Goal: Communication & Community: Answer question/provide support

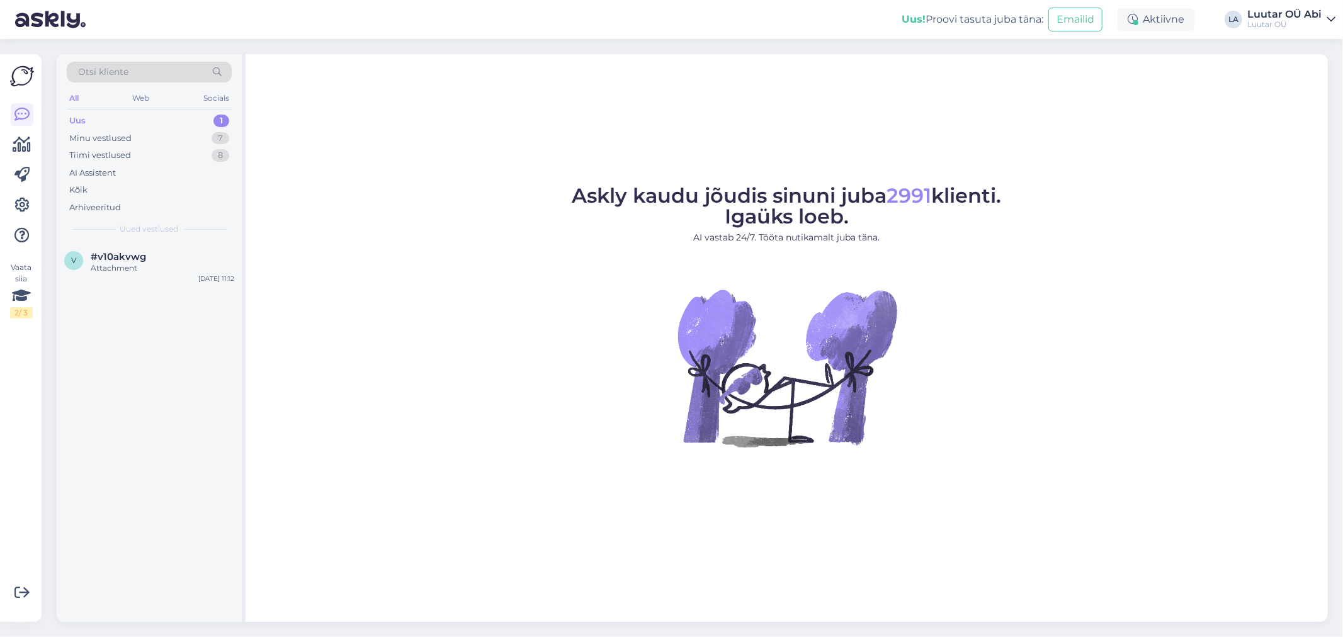
click at [78, 116] on div "Uus" at bounding box center [77, 121] width 16 height 13
click at [98, 136] on div "Minu vestlused" at bounding box center [100, 138] width 62 height 13
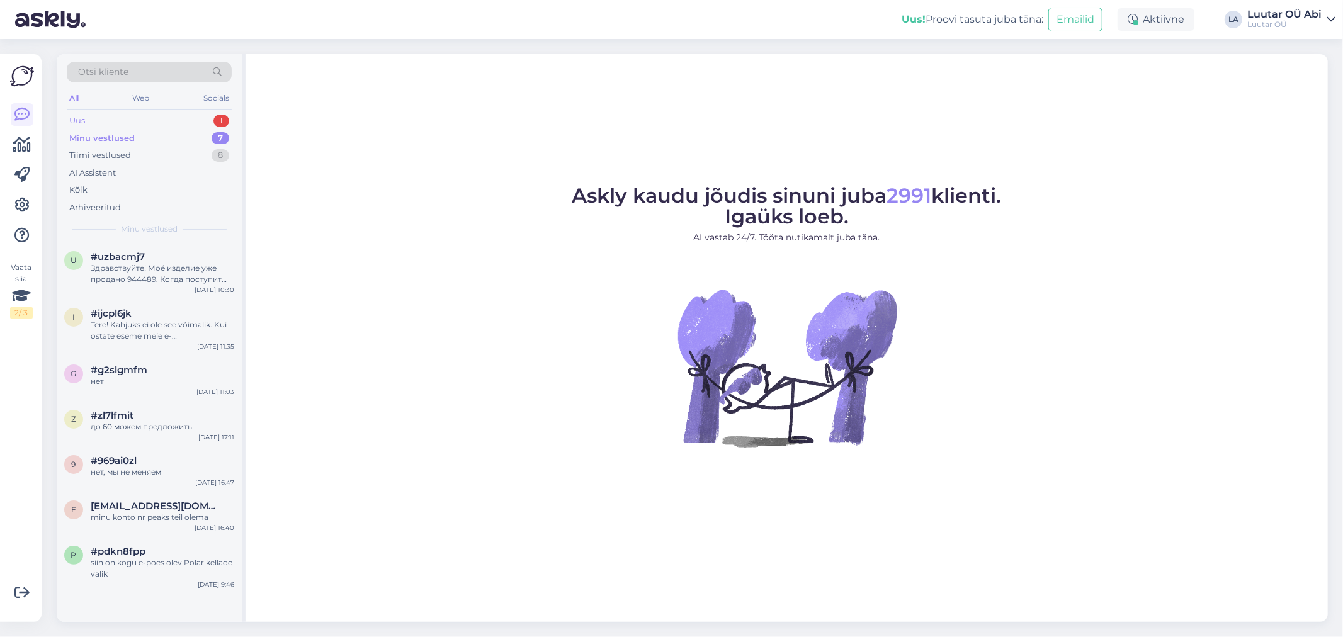
click at [84, 121] on div "Uus" at bounding box center [77, 121] width 16 height 13
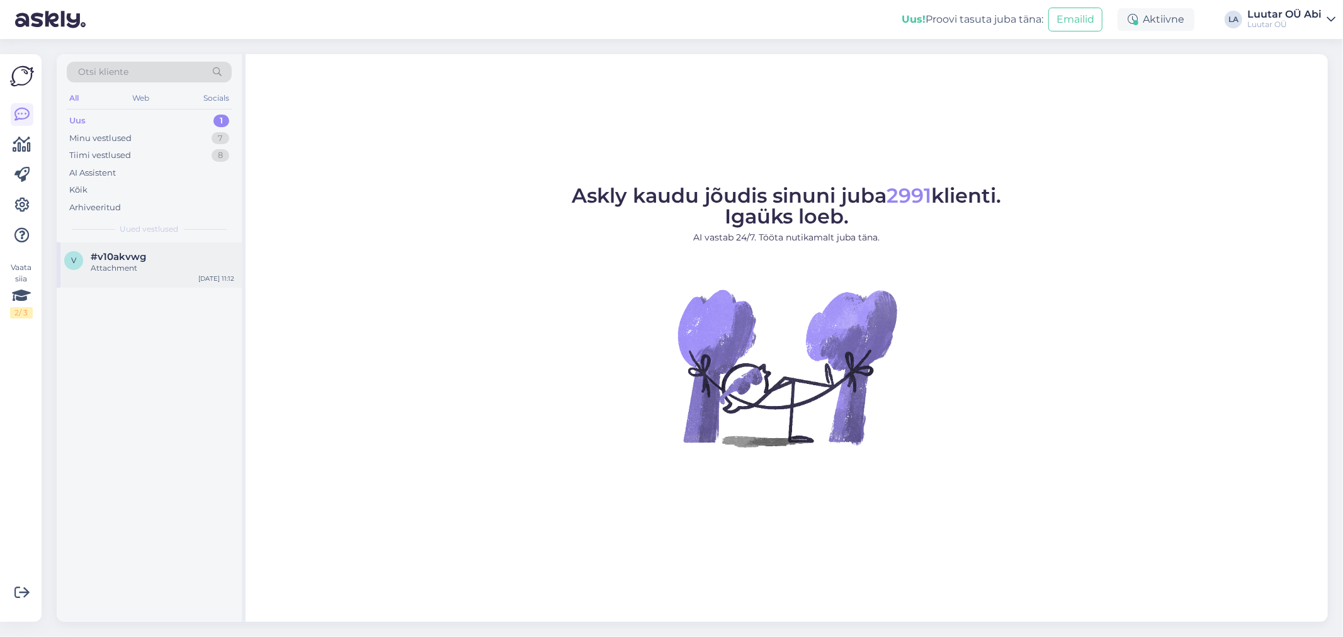
click at [123, 263] on div "Attachment" at bounding box center [163, 268] width 144 height 11
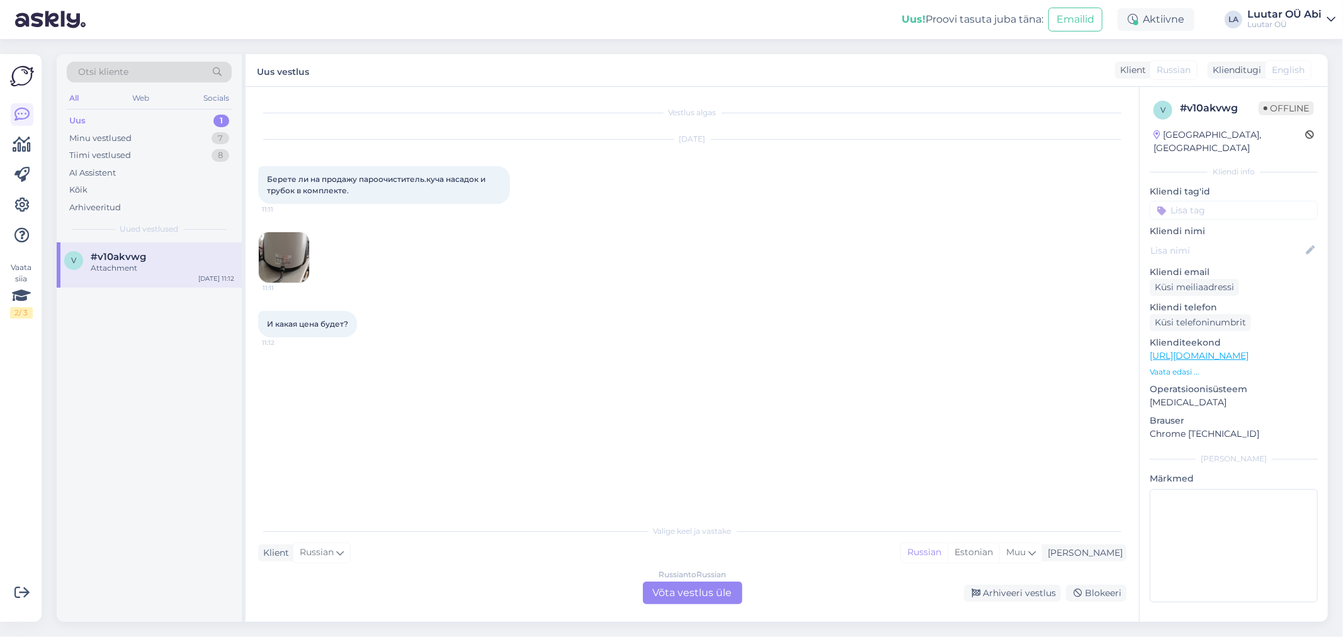
click at [278, 256] on img at bounding box center [284, 257] width 50 height 50
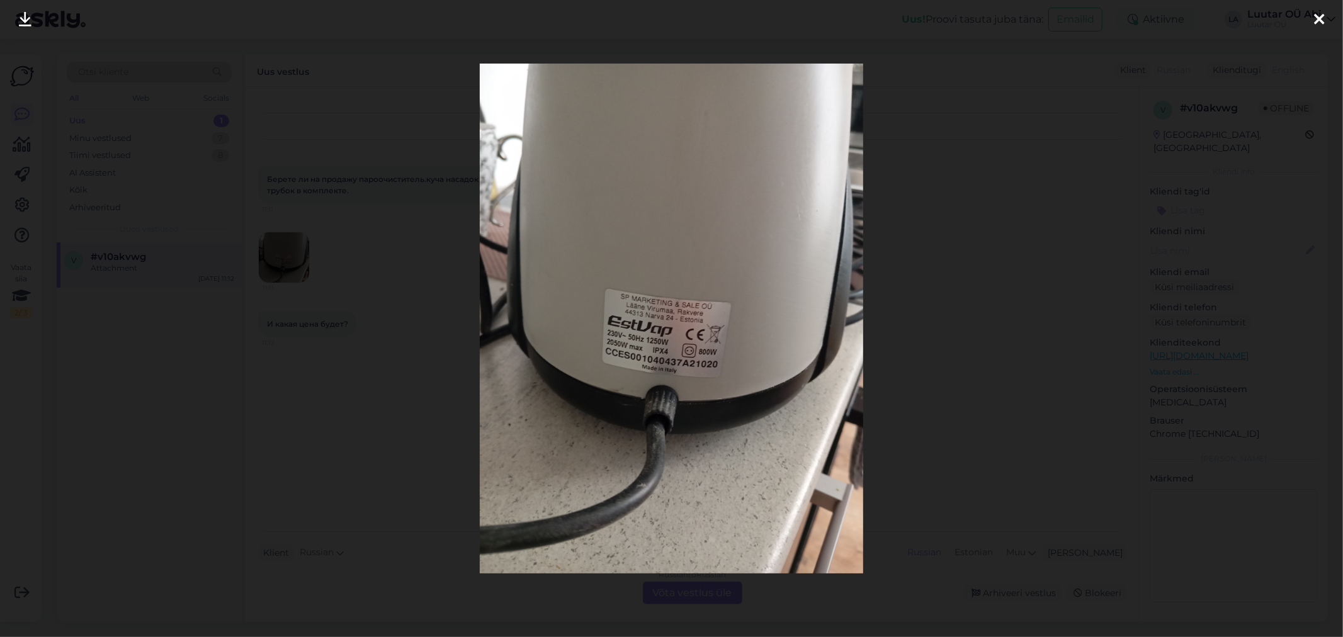
click at [20, 19] on icon at bounding box center [25, 20] width 13 height 16
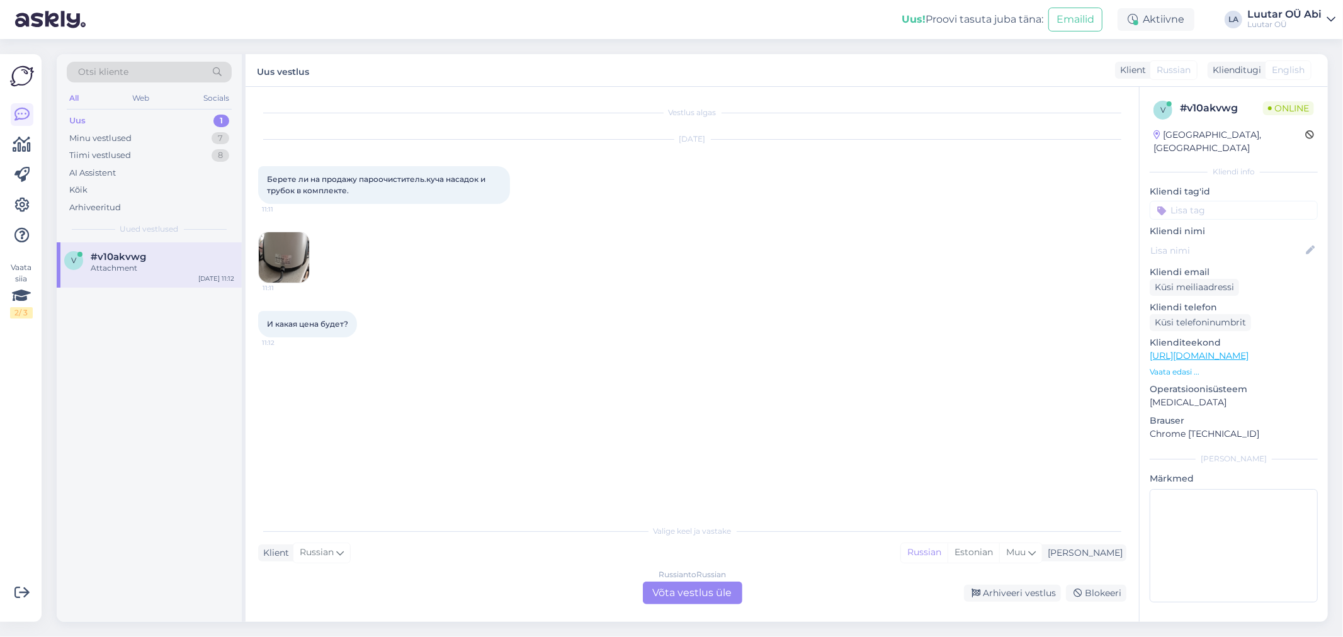
click at [691, 593] on div "Russian to Russian Võta vestlus üle" at bounding box center [693, 593] width 100 height 23
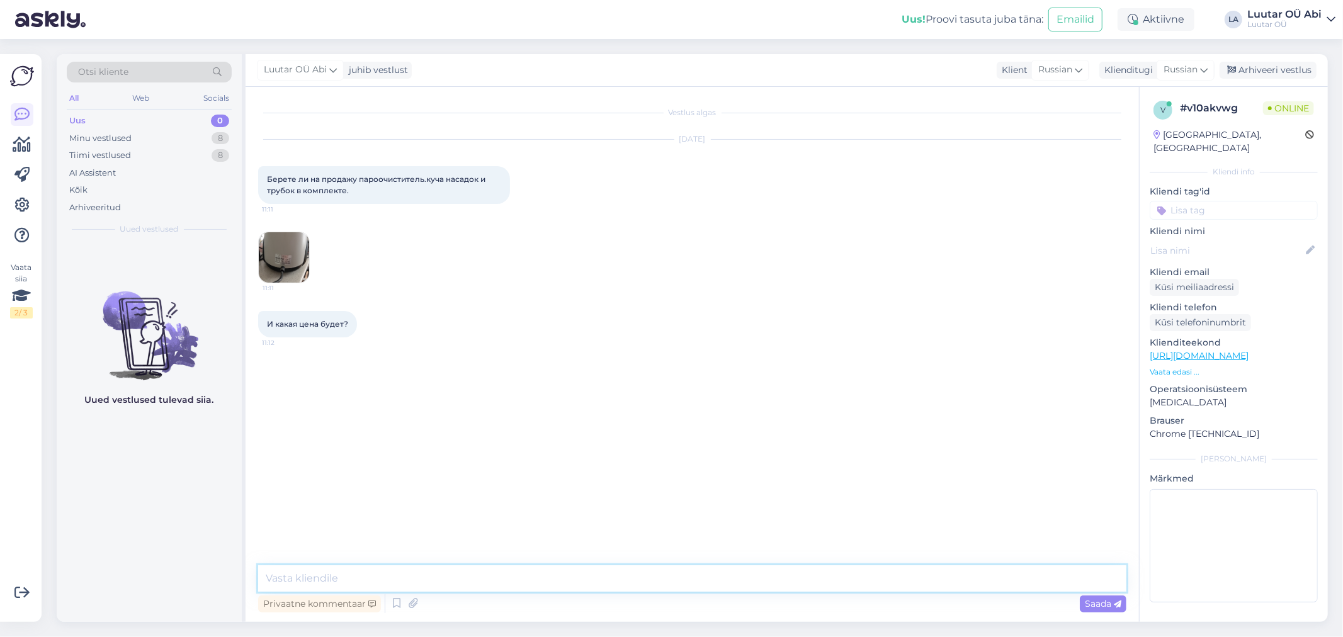
click at [606, 586] on textarea at bounding box center [692, 579] width 868 height 26
type textarea "z"
paste textarea "здравствуйте,можем предложить только комиссию."
type textarea "здравствуйте,можем предложить только комиссию."
click at [1088, 598] on span "Saada" at bounding box center [1103, 603] width 37 height 11
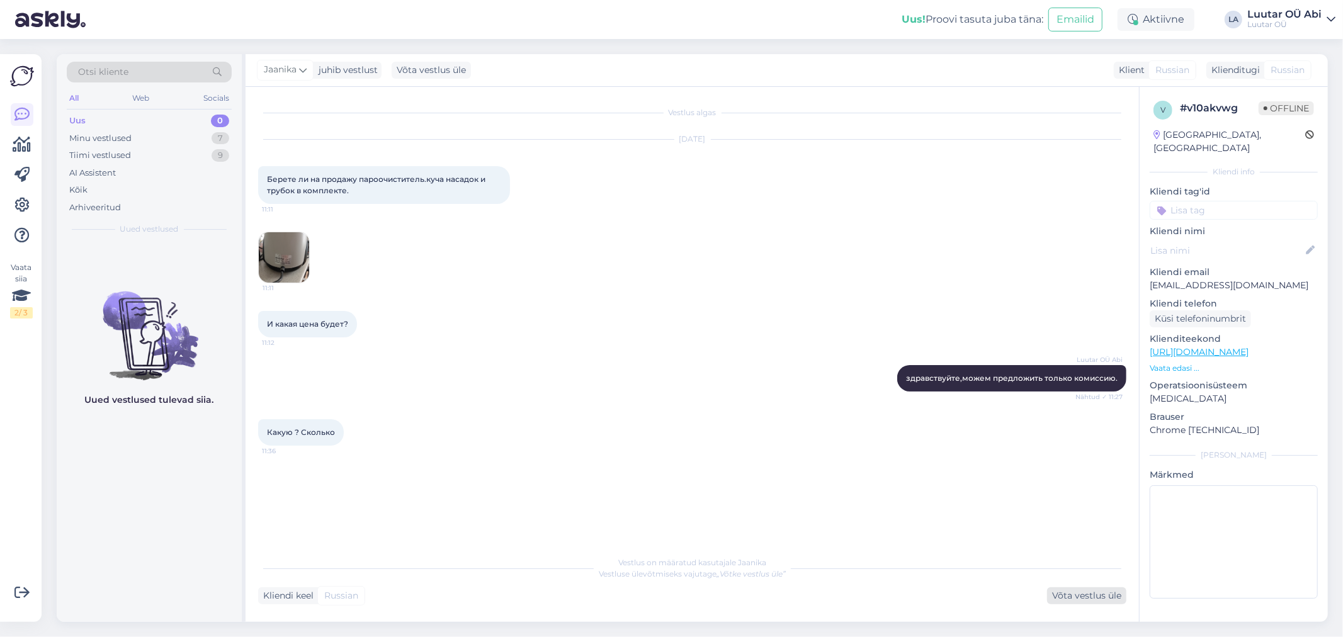
click at [1074, 594] on div "Võta vestlus üle" at bounding box center [1086, 596] width 79 height 17
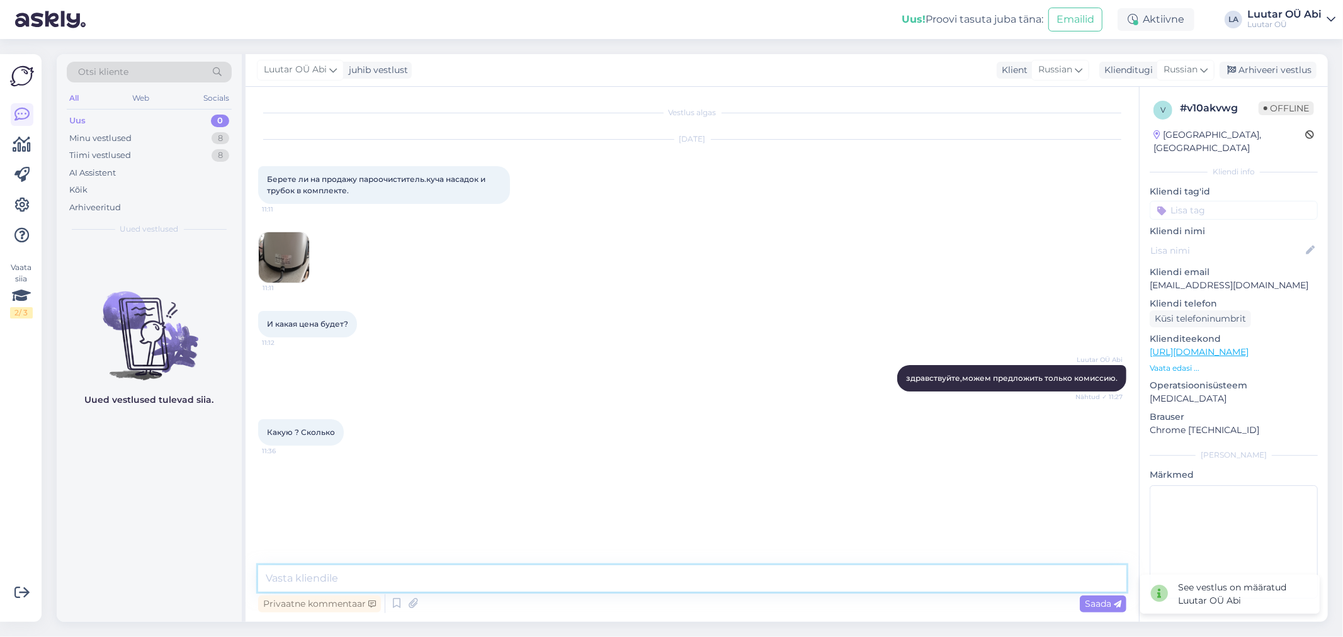
paste textarea "Коммисия это когда клиент платит за договор и говорит свою цену....деньги сразу…"
type textarea "Коммисия это когда клиент платит за договор и говорит свою цену....деньги сразу…"
click at [1117, 605] on icon at bounding box center [1118, 605] width 8 height 8
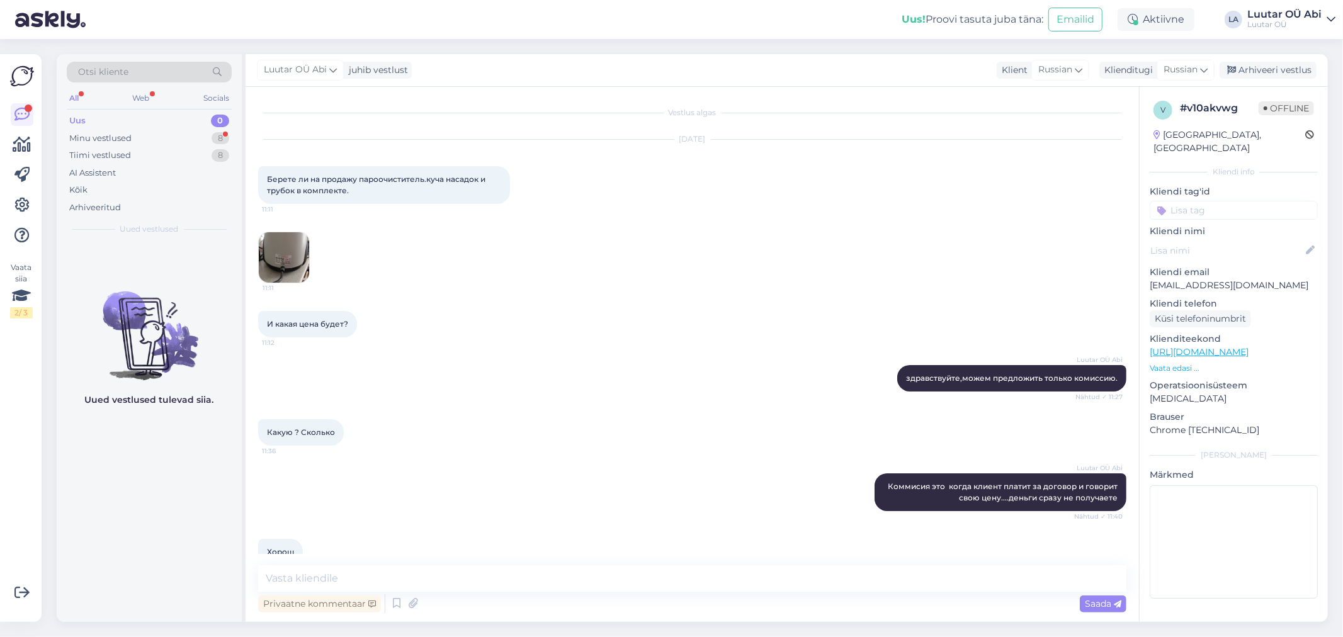
scroll to position [79, 0]
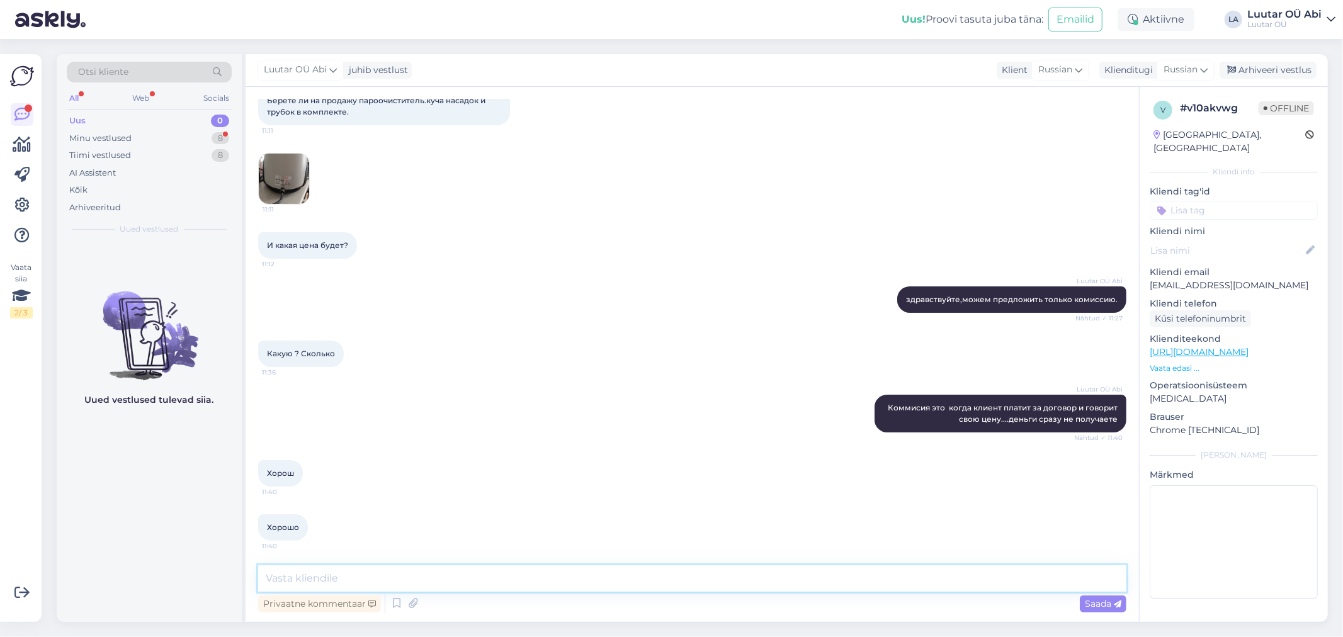
paste textarea "Мы накидываем 30% выставяем на продажу, случаи продажи получаете деньги"
type textarea "Мы накидываем 30% выставяем на продажу, случаи продажи получаете деньги"
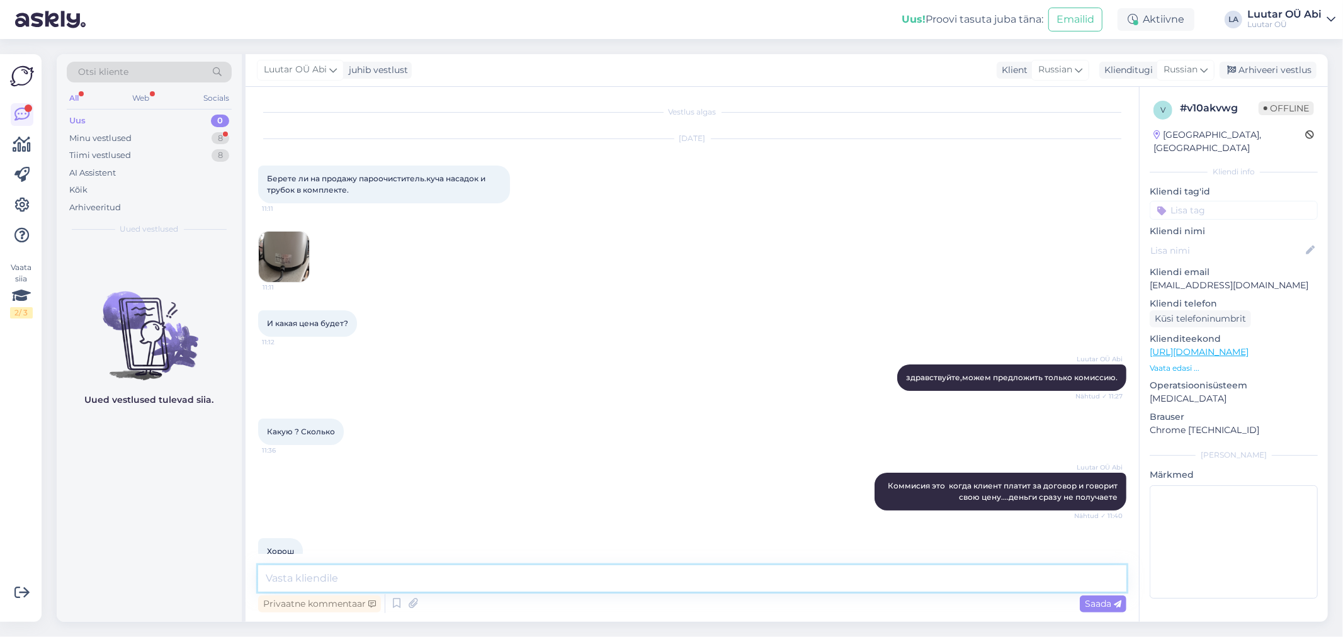
scroll to position [0, 0]
click at [399, 606] on icon at bounding box center [396, 604] width 15 height 19
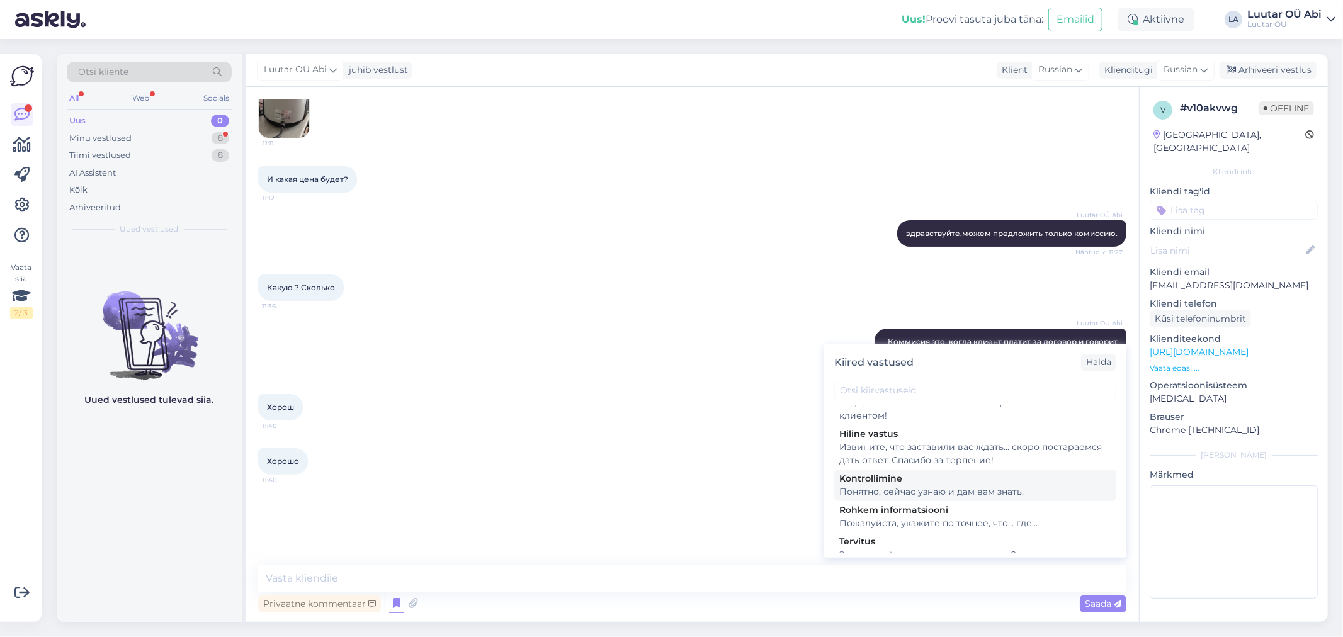
scroll to position [80, 0]
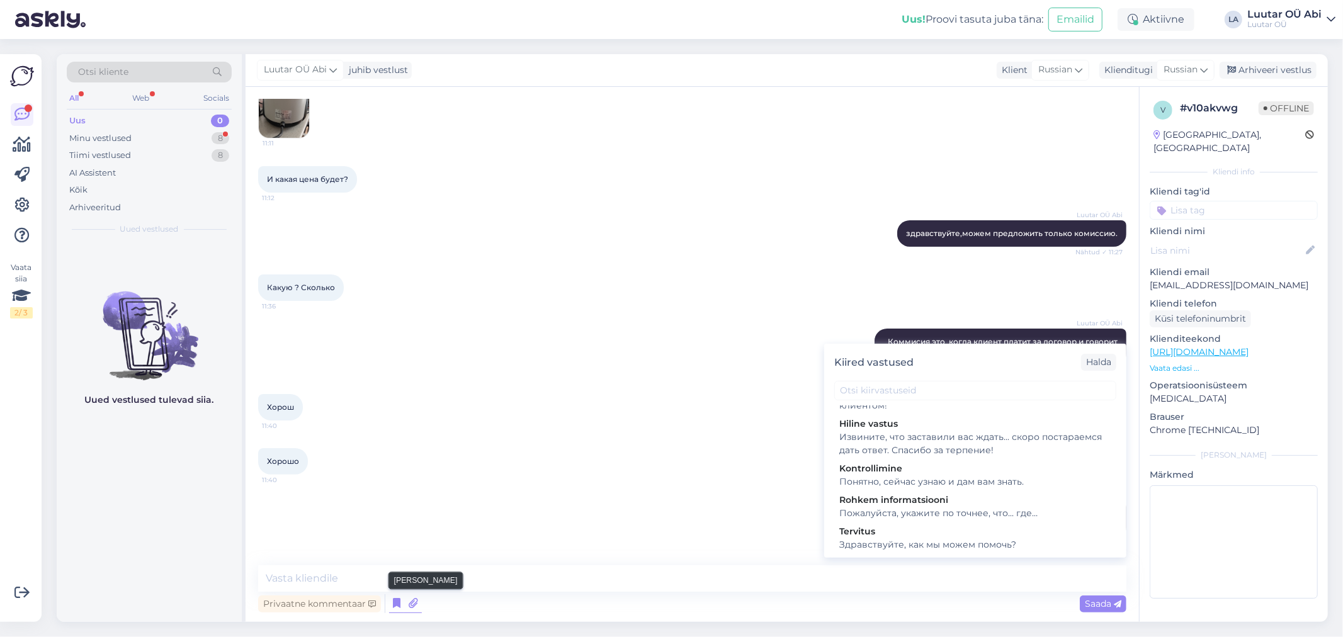
click at [411, 606] on icon at bounding box center [413, 604] width 18 height 19
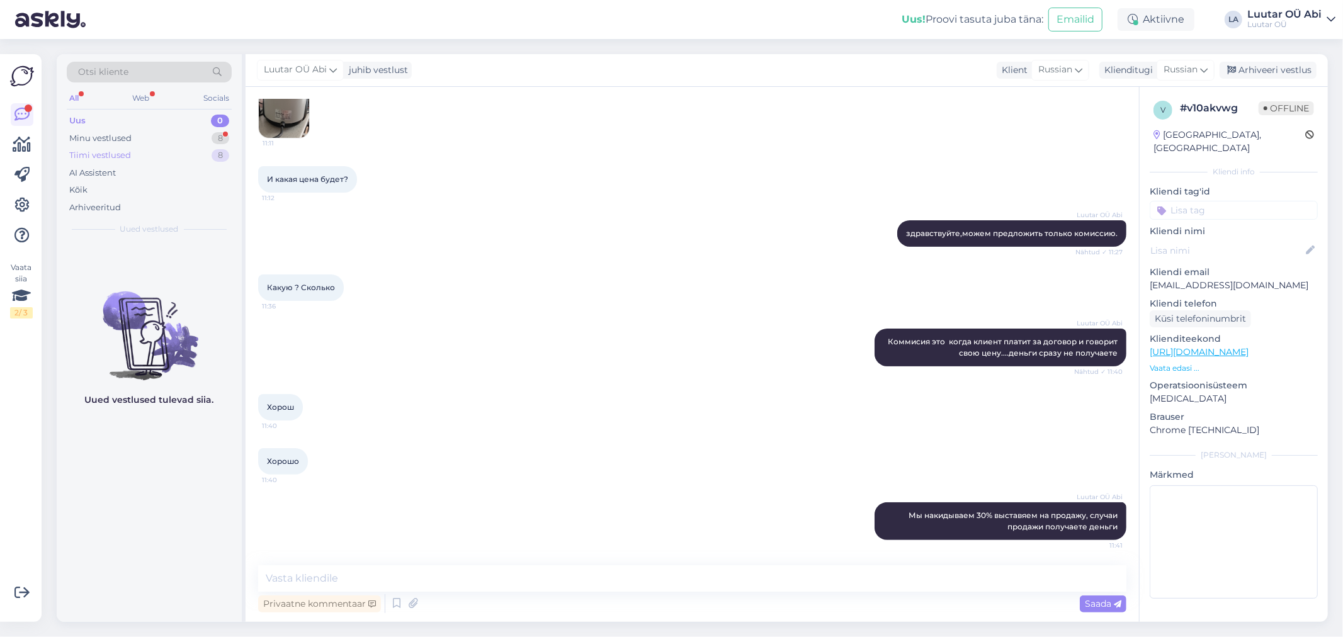
click at [125, 155] on div "Tiimi vestlused" at bounding box center [100, 155] width 62 height 13
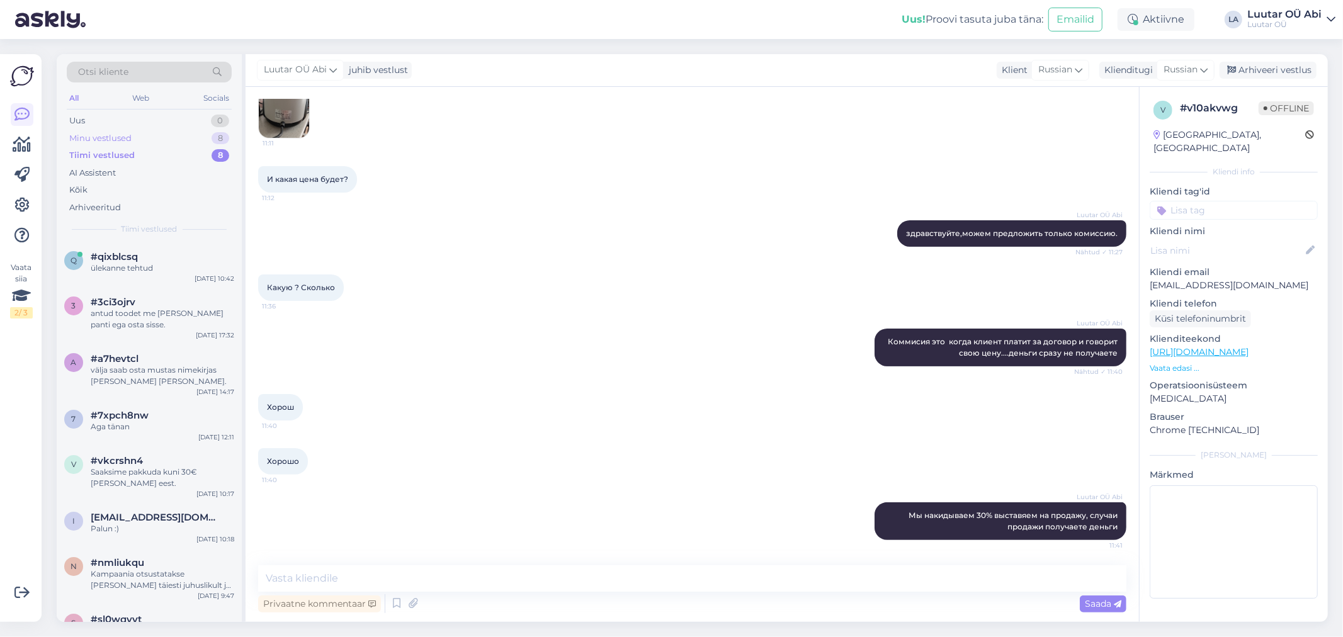
click at [143, 130] on div "Minu vestlused 8" at bounding box center [149, 139] width 165 height 18
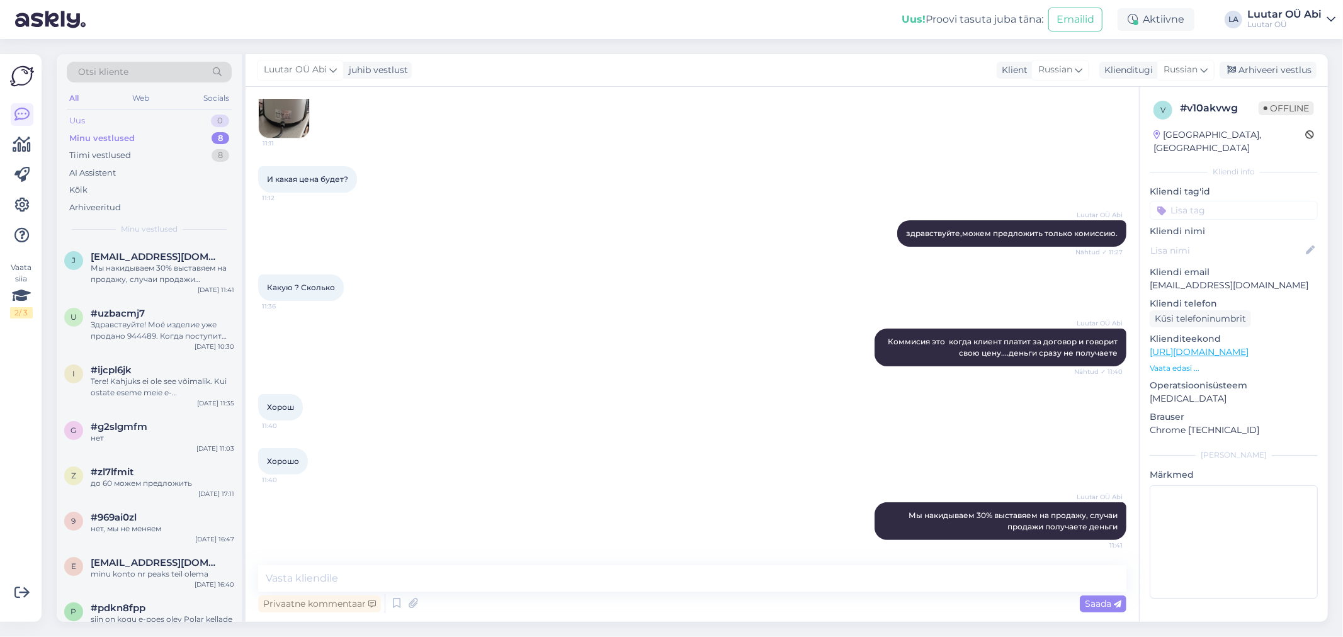
click at [150, 118] on div "Uus 0" at bounding box center [149, 121] width 165 height 18
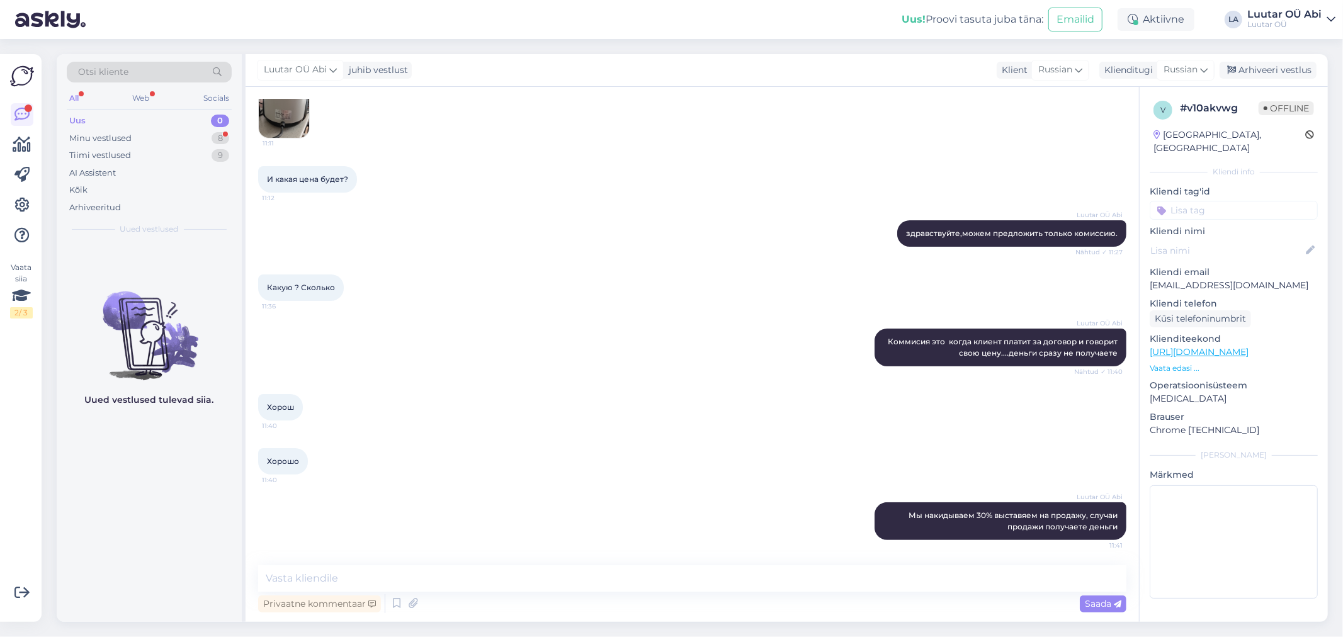
click at [115, 117] on div "Uus 0" at bounding box center [149, 121] width 165 height 18
